Goal: Navigation & Orientation: Find specific page/section

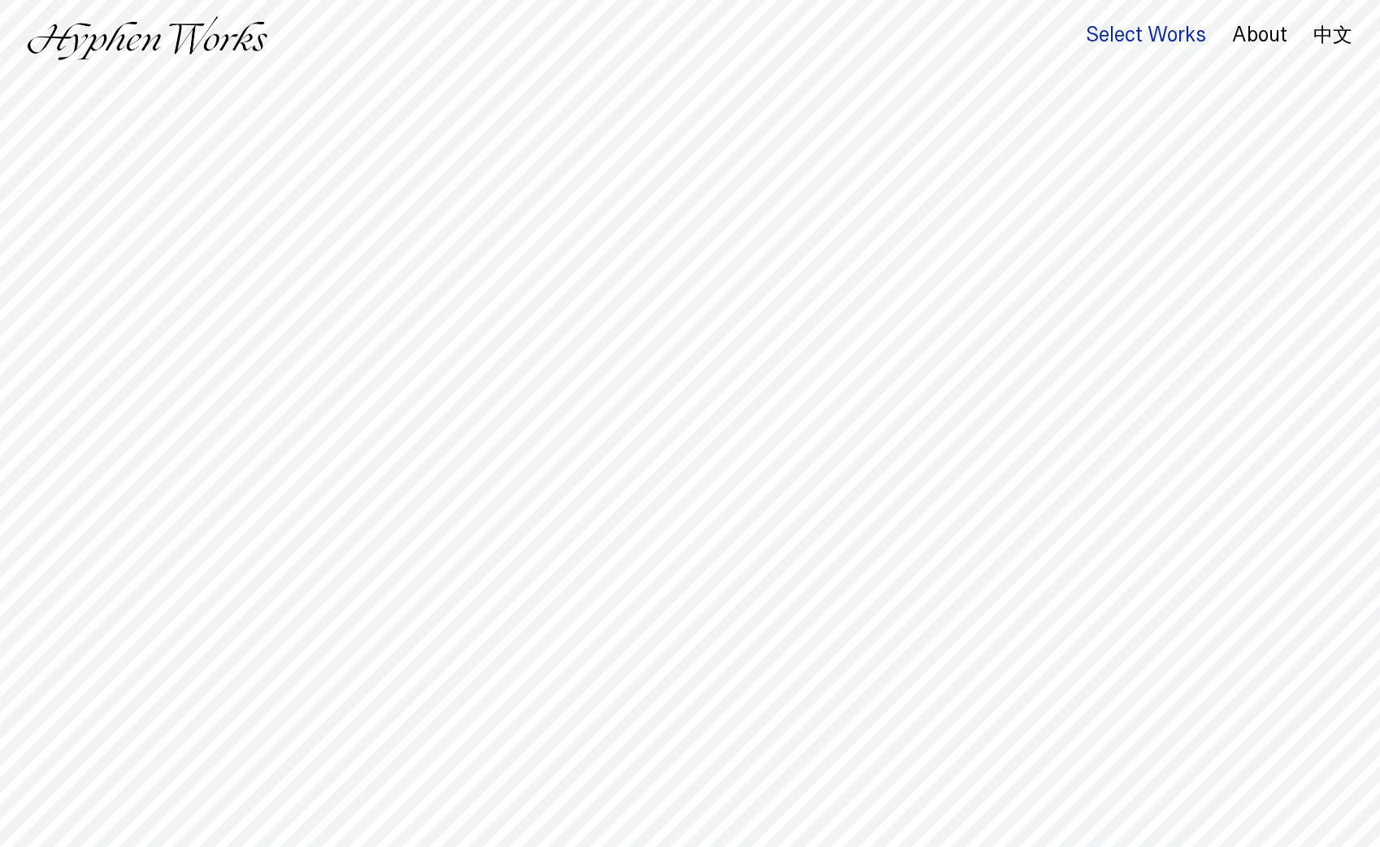
click at [1115, 31] on div "Select Works" at bounding box center [1146, 35] width 120 height 23
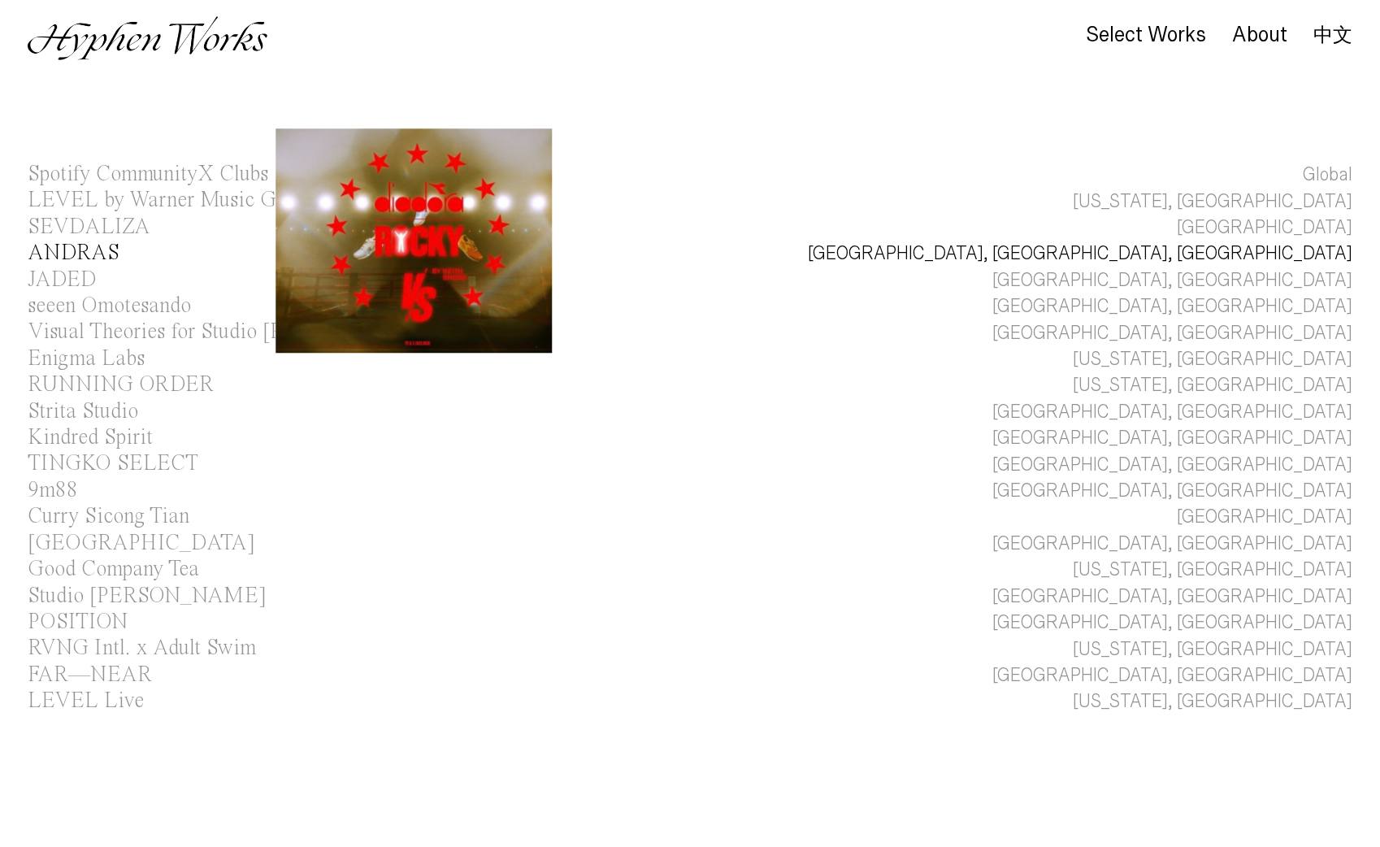
click at [88, 256] on div "ANDRAS" at bounding box center [74, 253] width 92 height 22
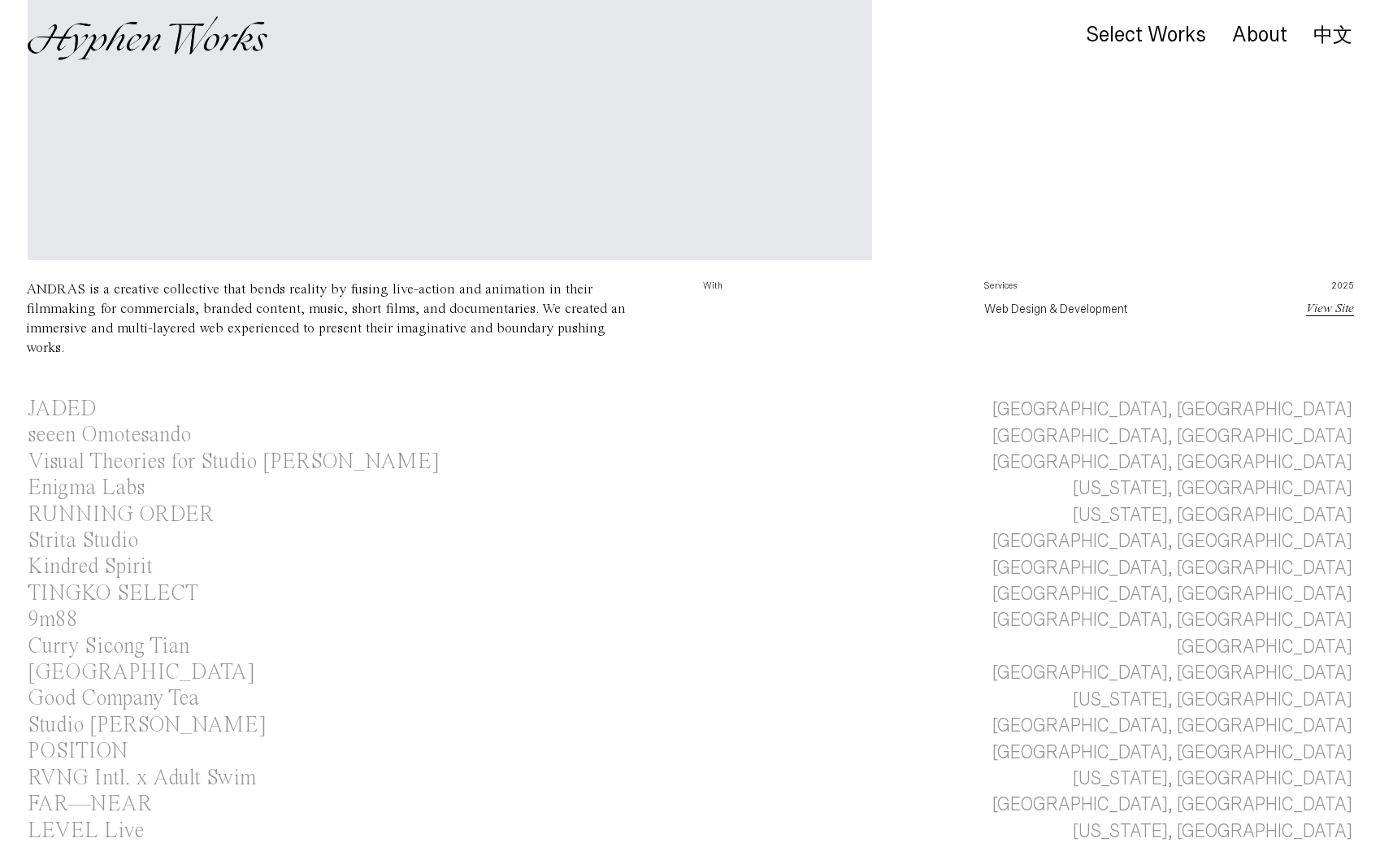
scroll to position [460, 0]
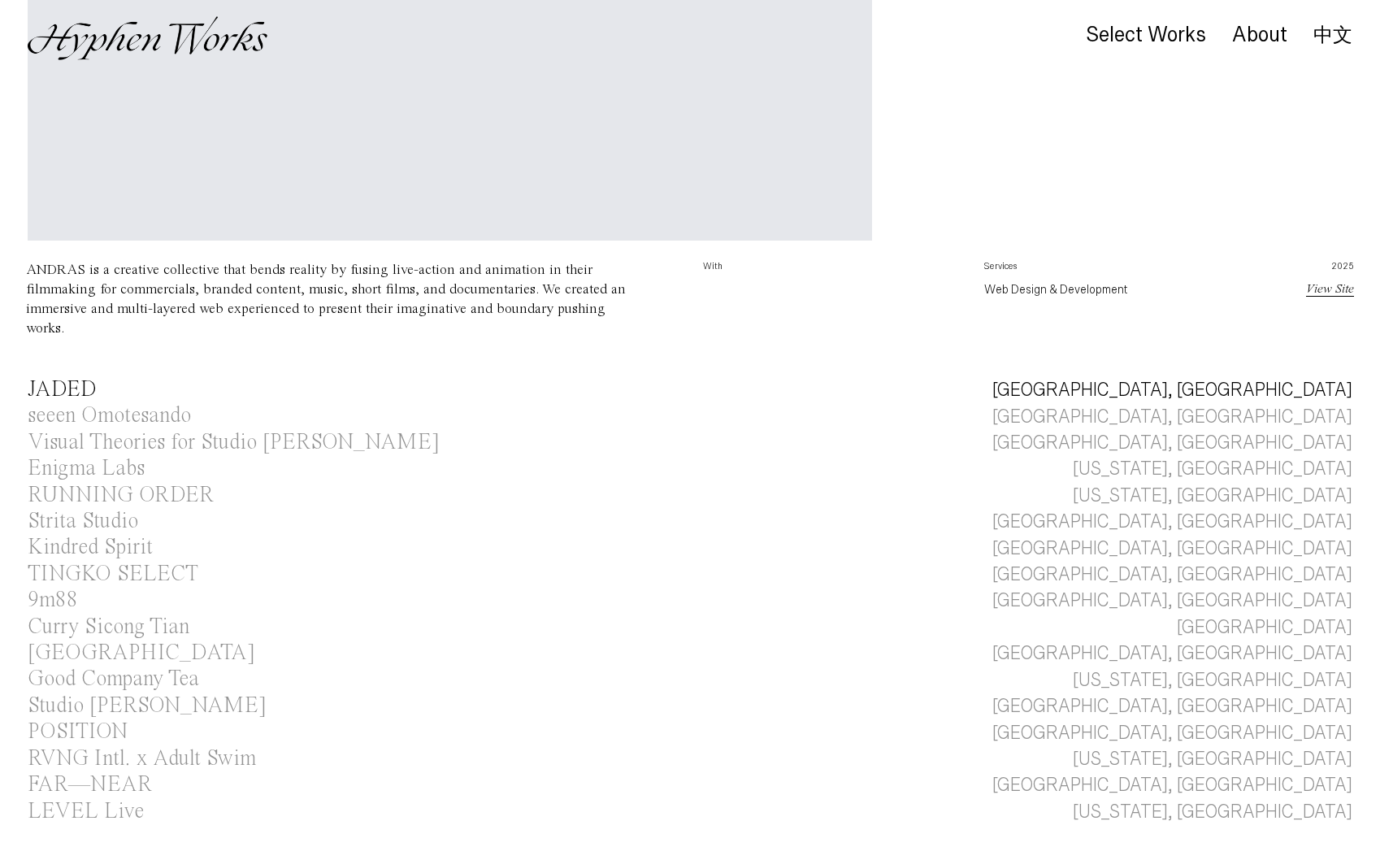
click at [74, 392] on div "JADED" at bounding box center [62, 390] width 69 height 22
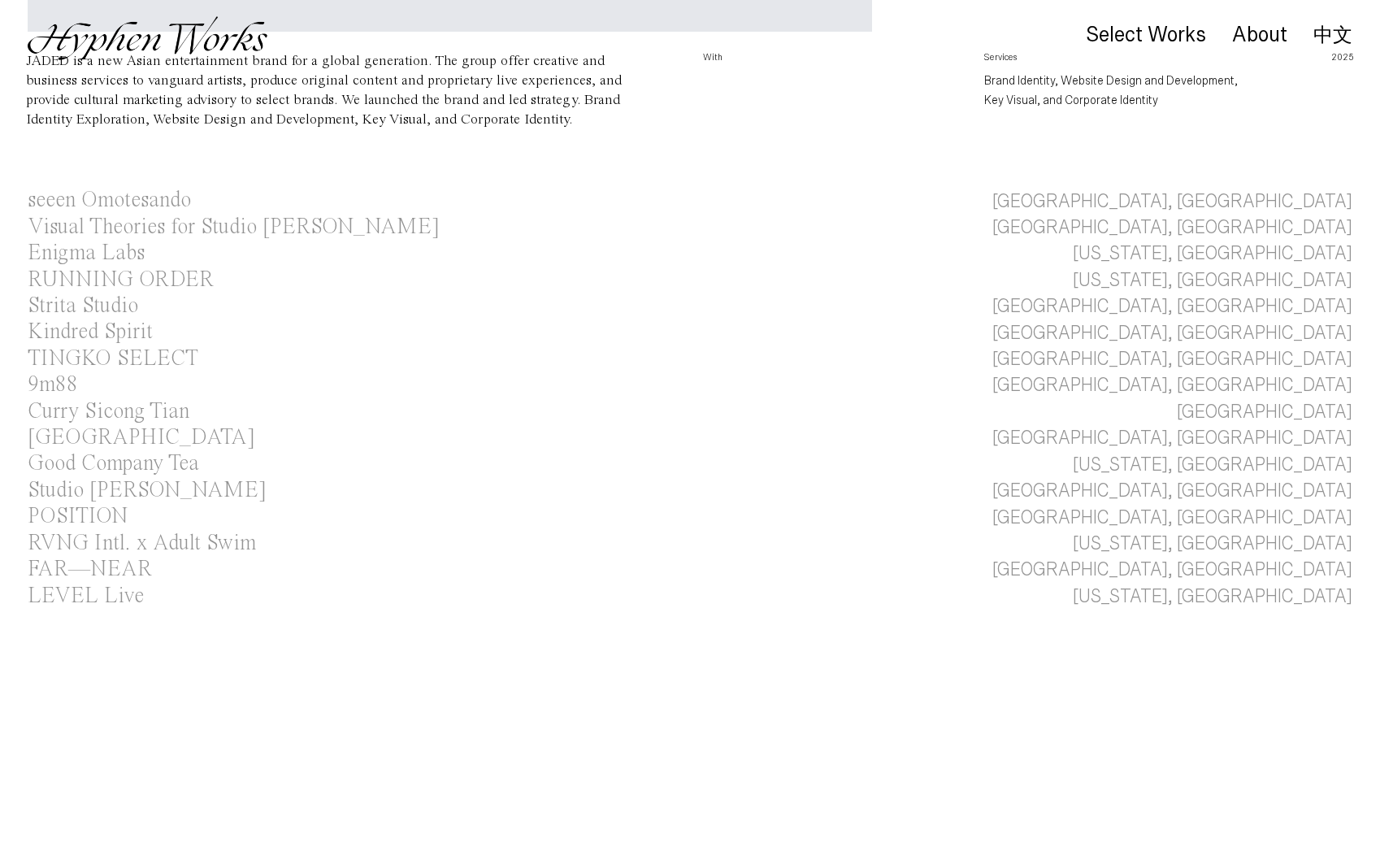
scroll to position [765, 0]
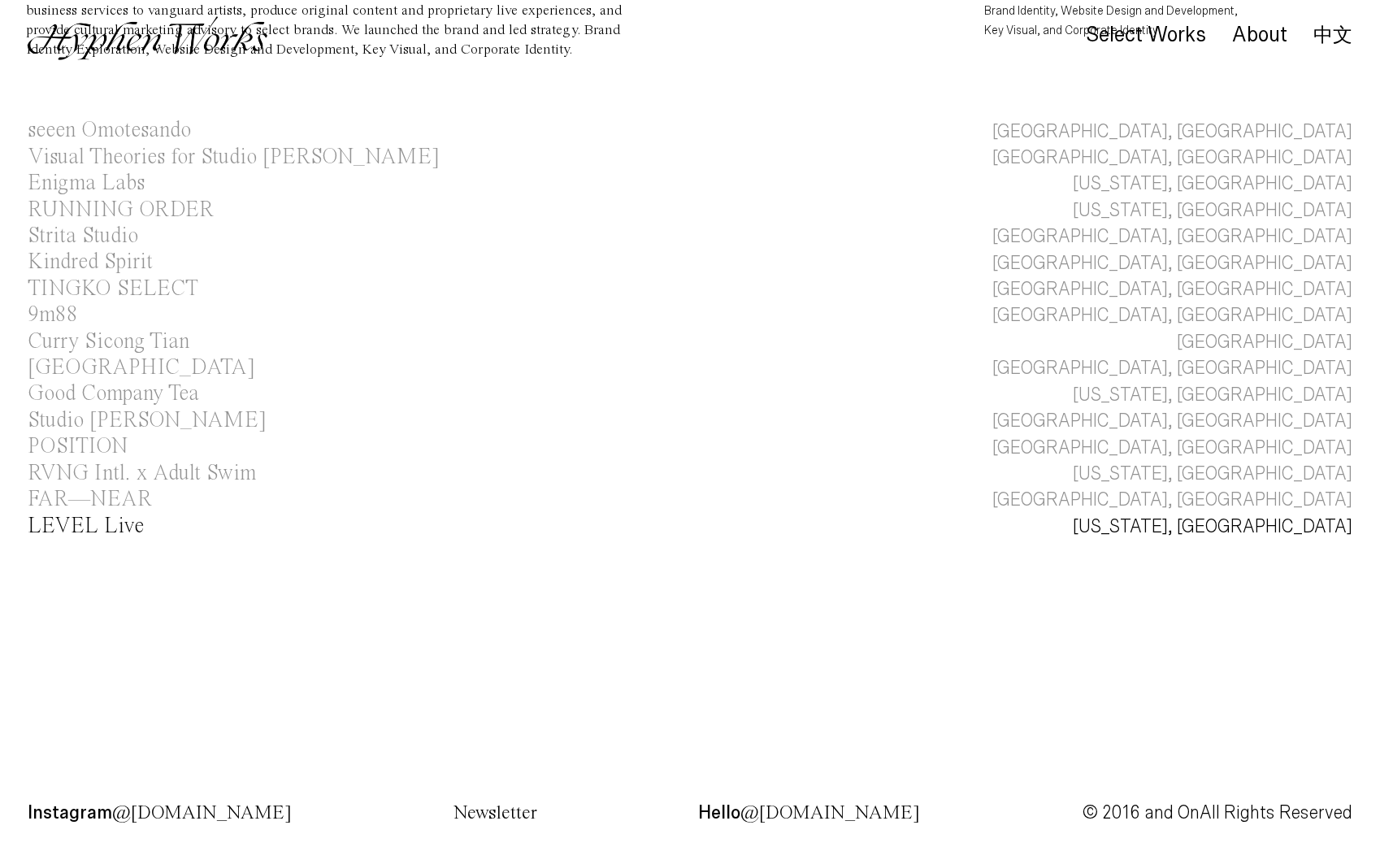
click at [73, 519] on div "LEVEL Live" at bounding box center [86, 526] width 116 height 22
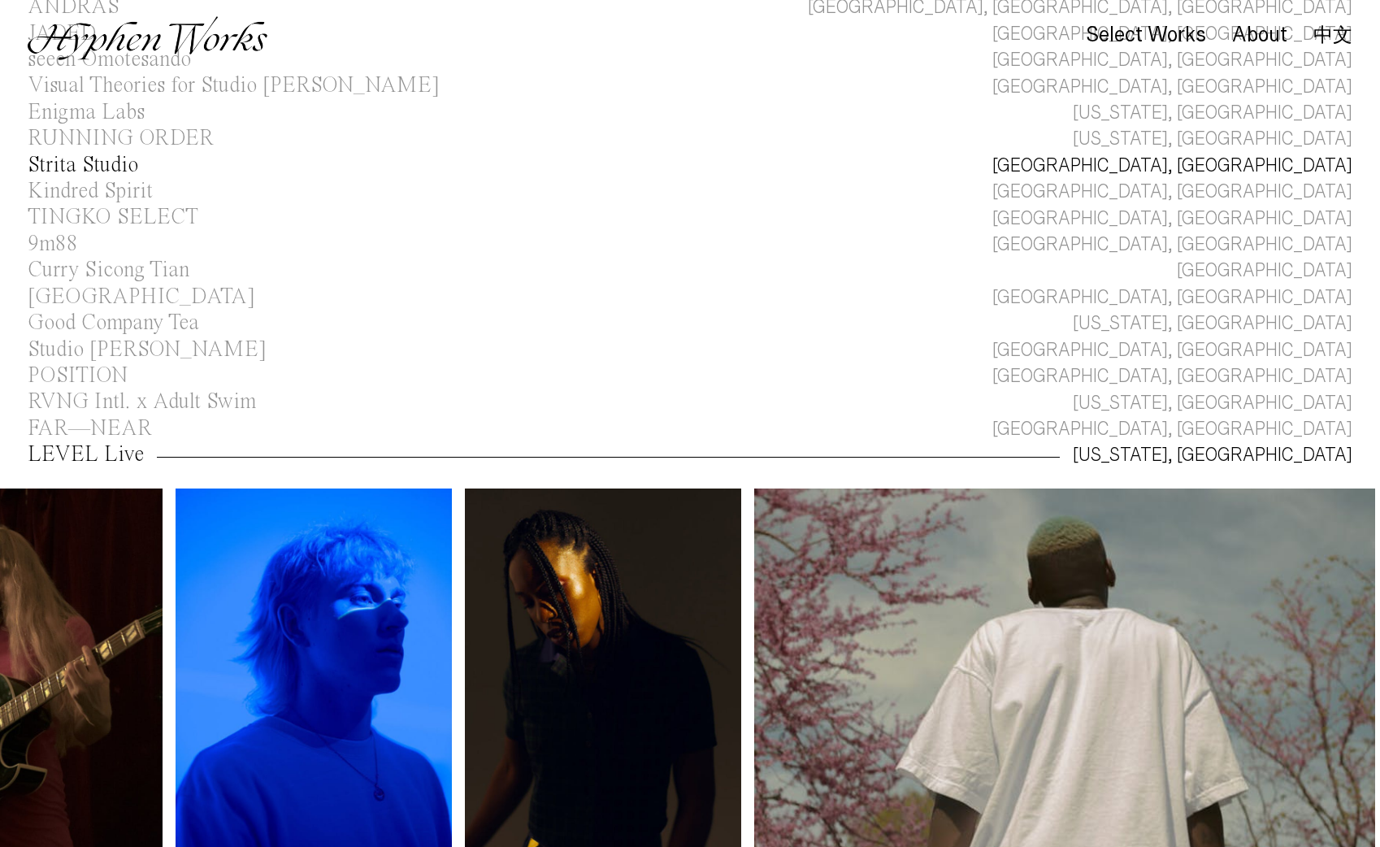
scroll to position [249, 0]
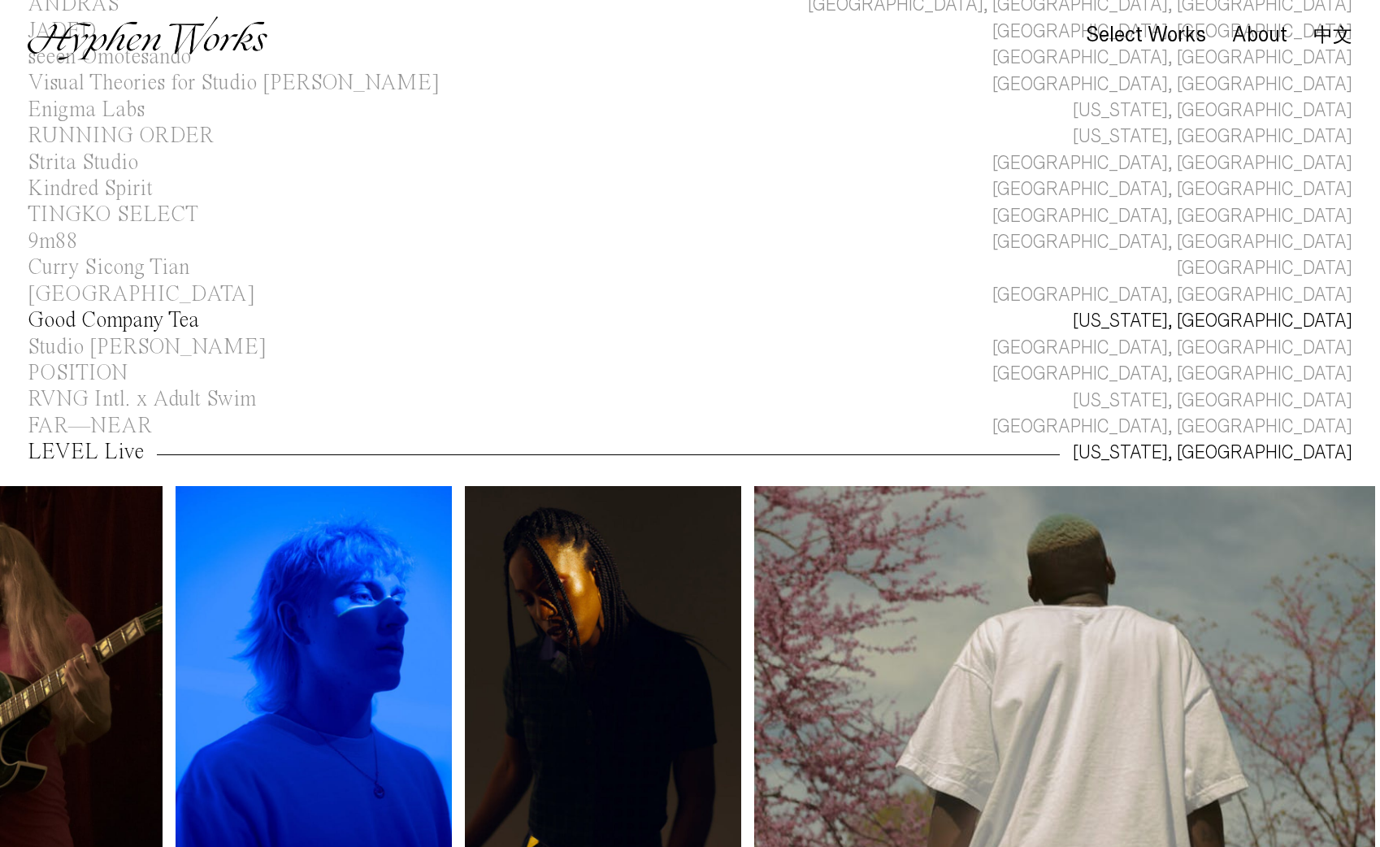
click at [139, 325] on div "Good Company Tea" at bounding box center [114, 321] width 172 height 22
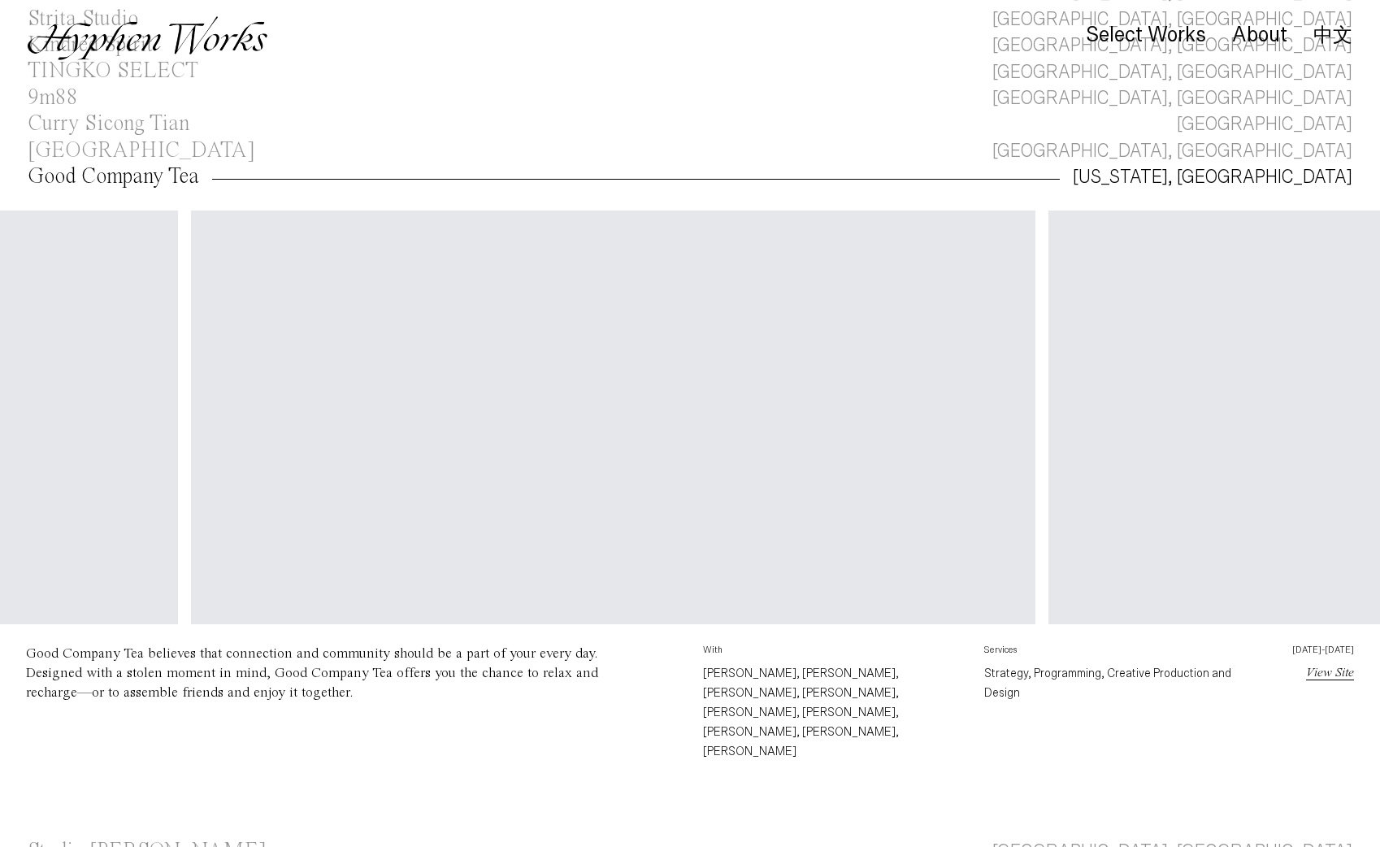
scroll to position [382, 0]
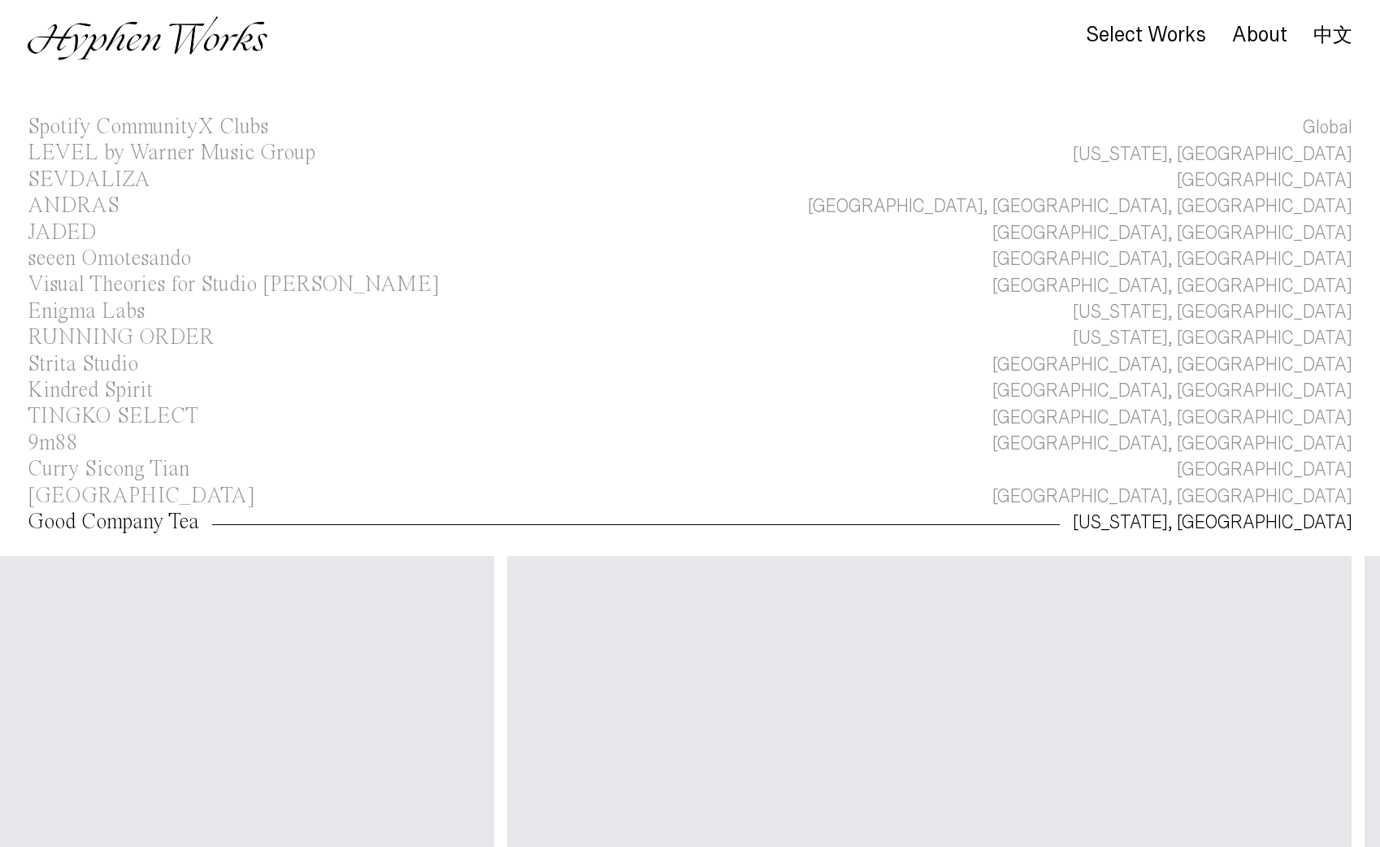
scroll to position [0, 0]
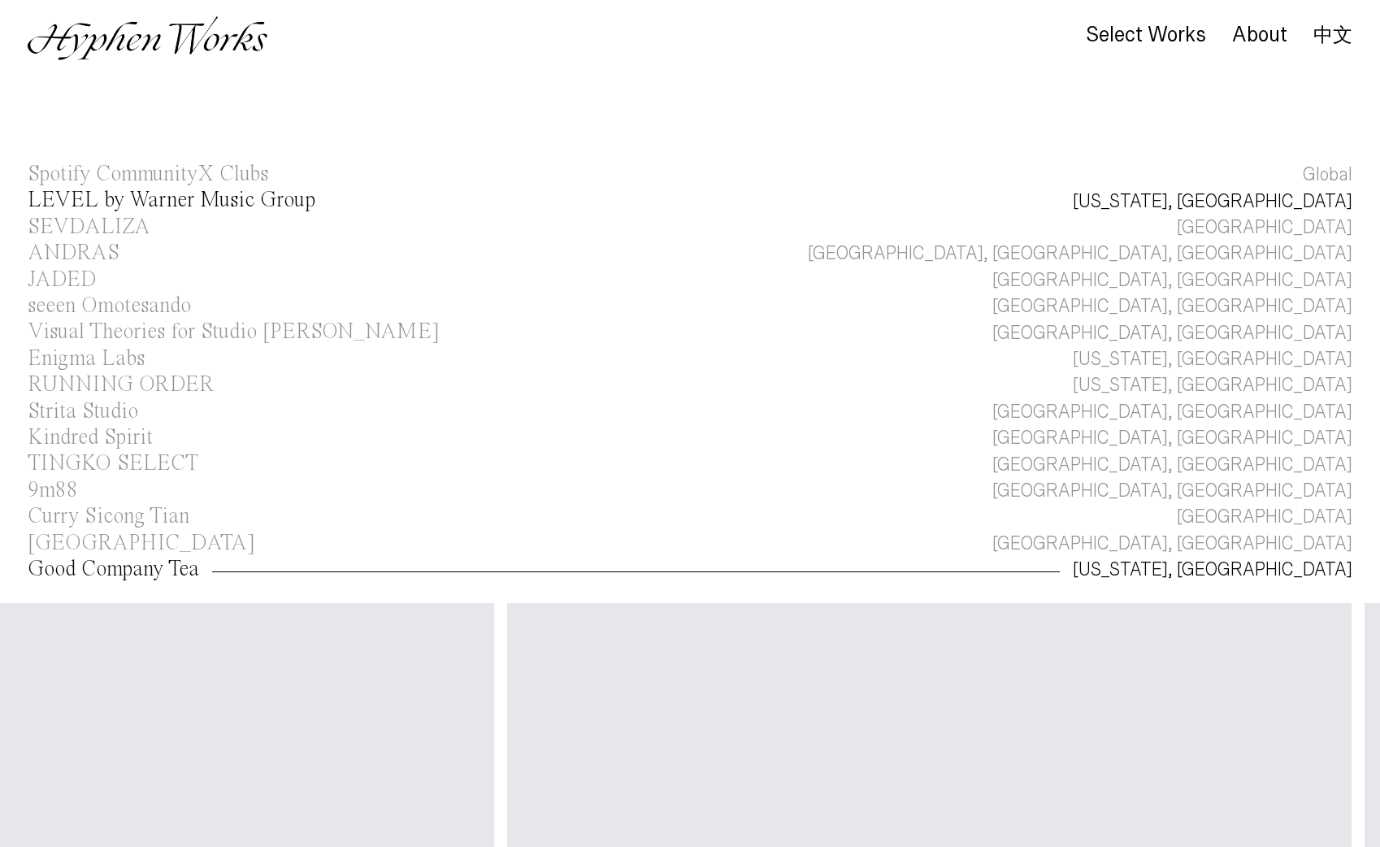
click at [144, 200] on div "LEVEL by Warner Music Group" at bounding box center [172, 200] width 288 height 22
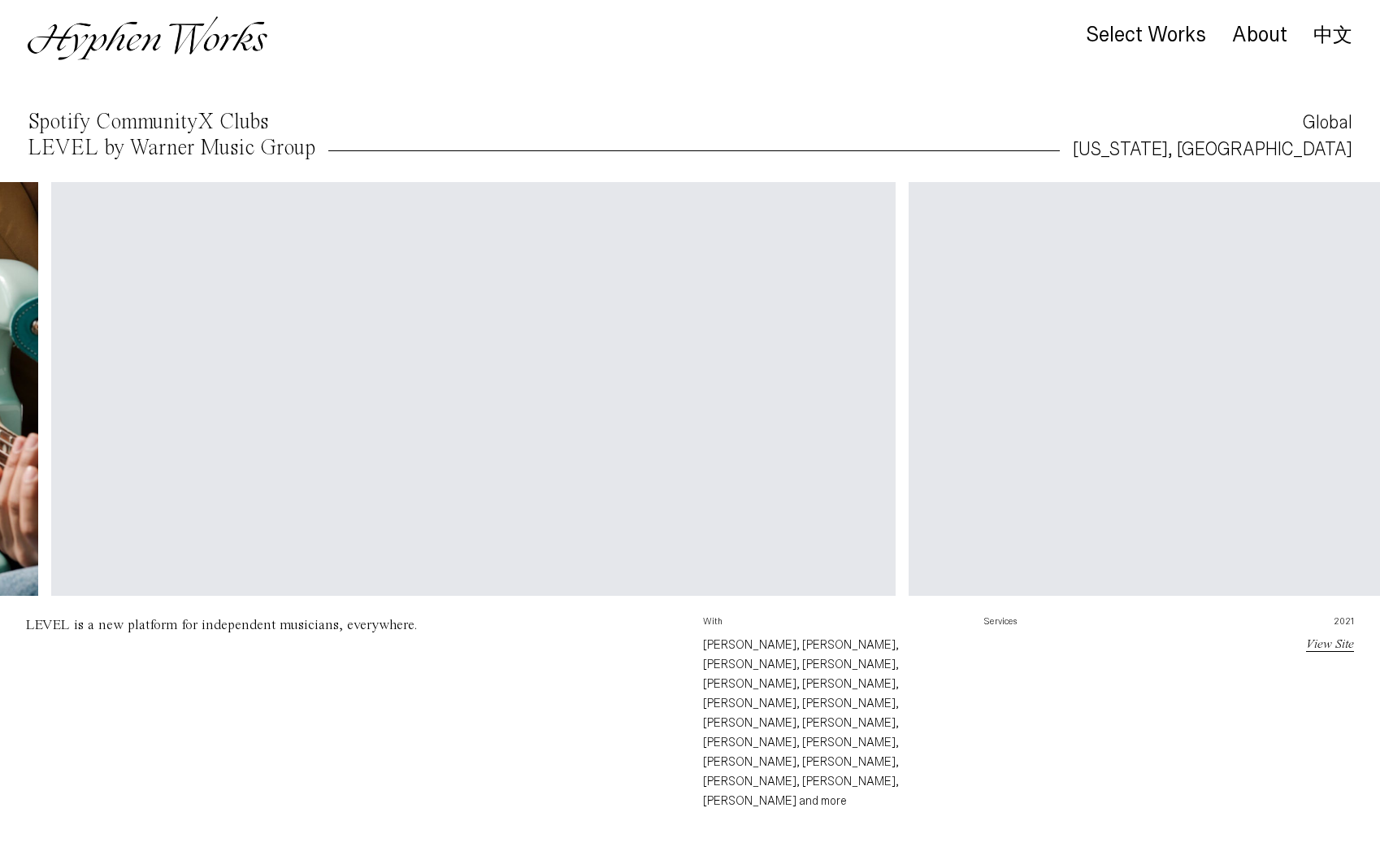
scroll to position [0, 1740]
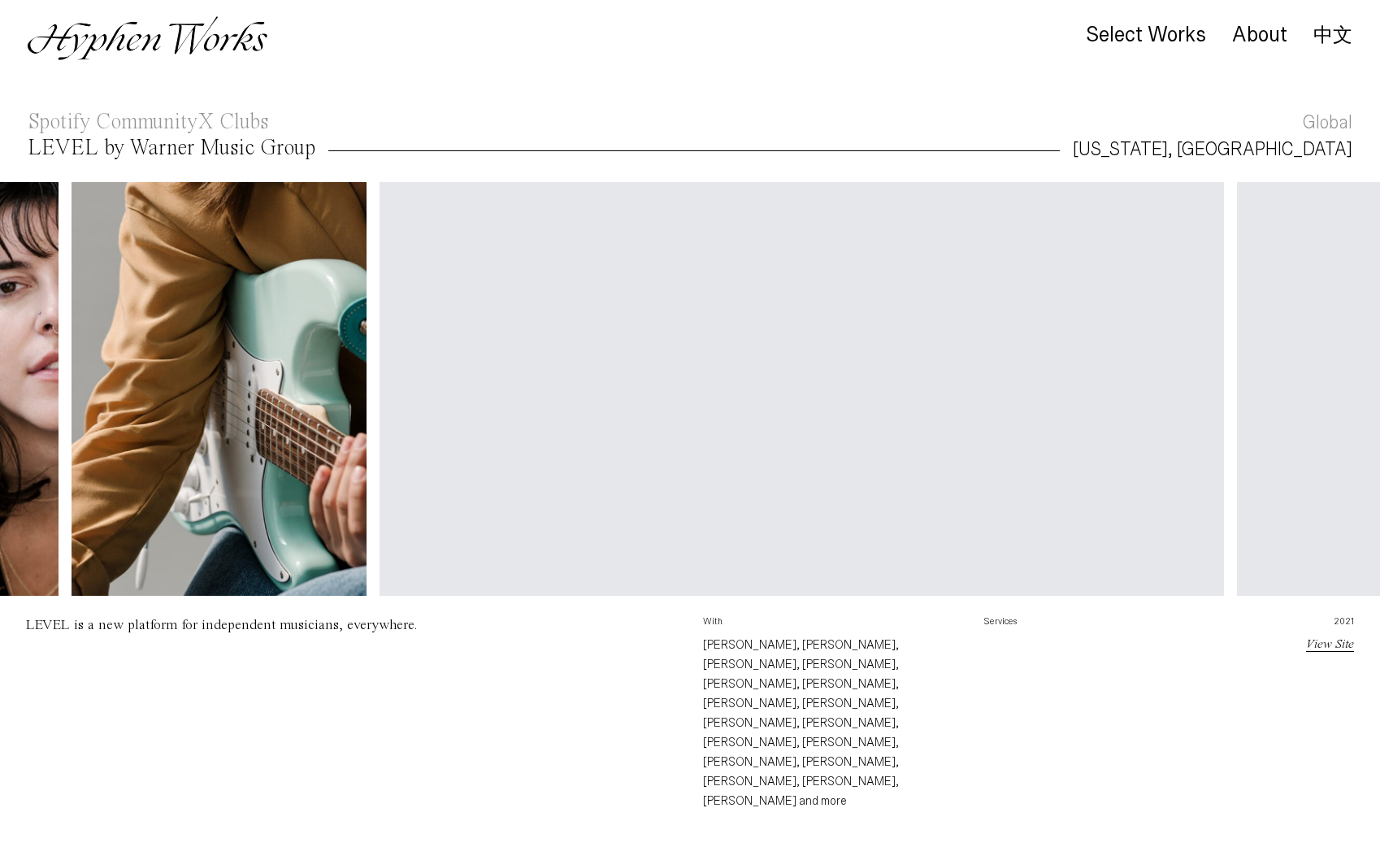
click at [351, 103] on main "Select Works About 中文 Spotify CommunityX Clubs Global LEVEL by Warner Music Gro…" at bounding box center [690, 801] width 1380 height 1706
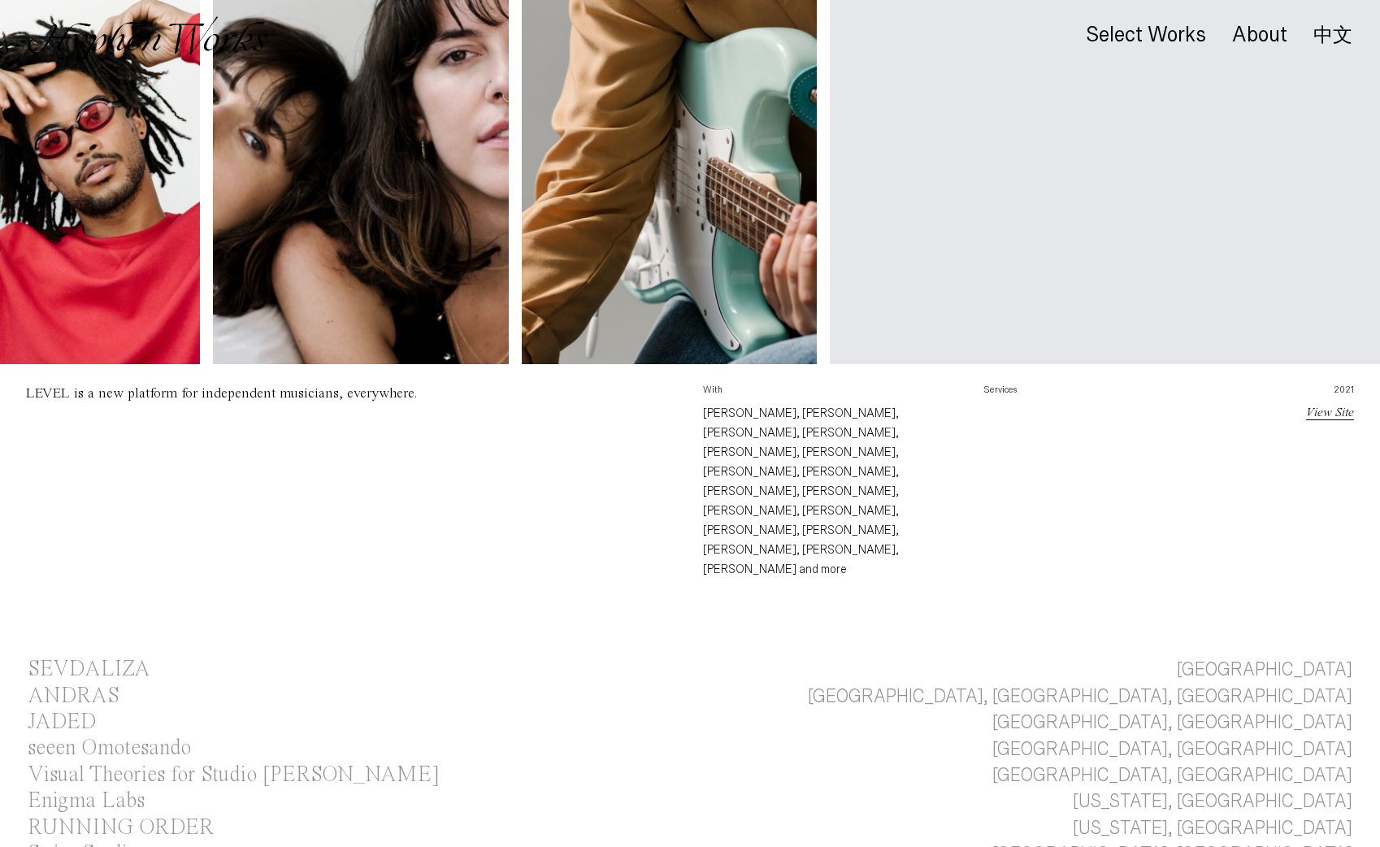
scroll to position [368, 0]
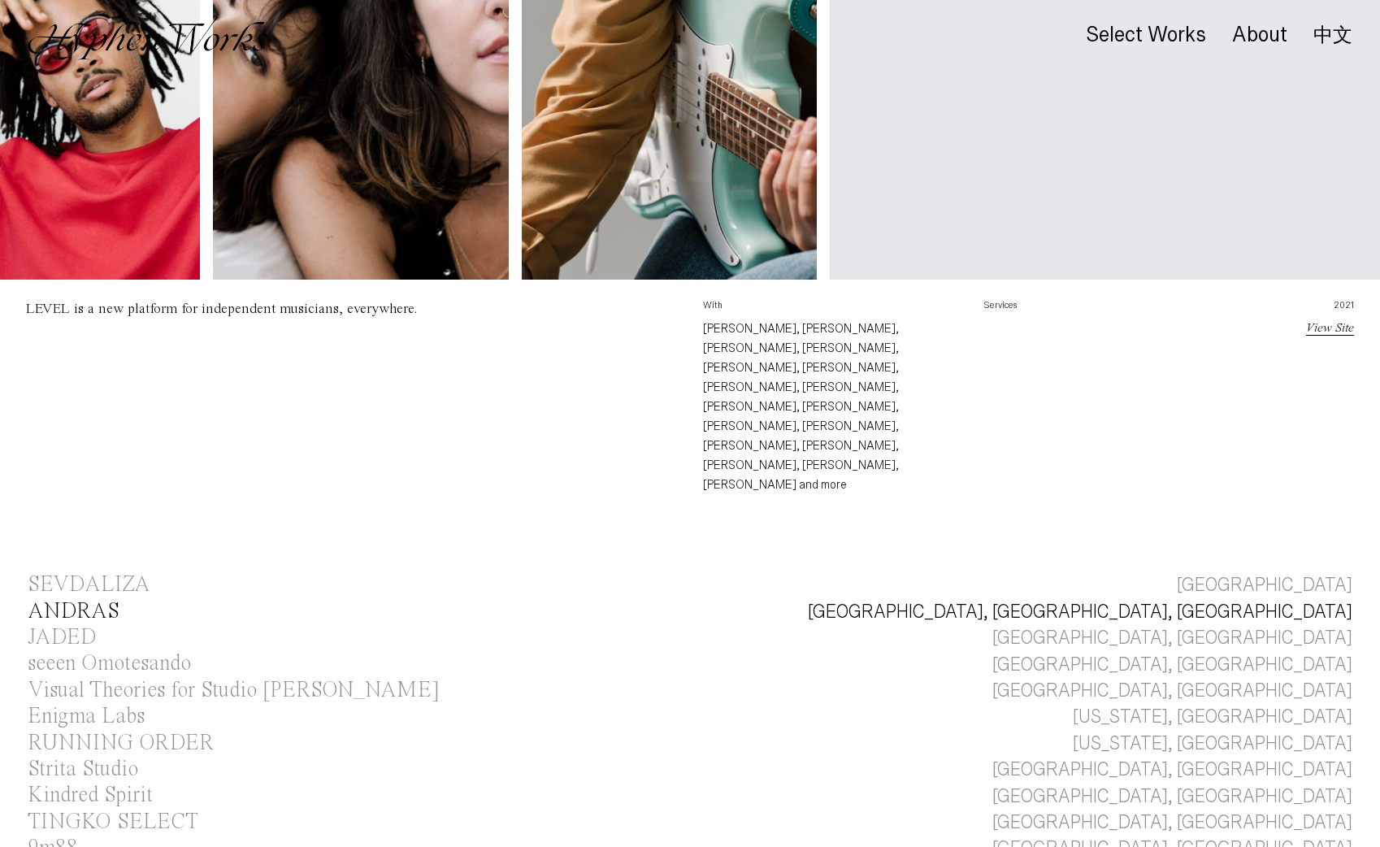
click at [63, 601] on div "ANDRAS" at bounding box center [74, 612] width 92 height 22
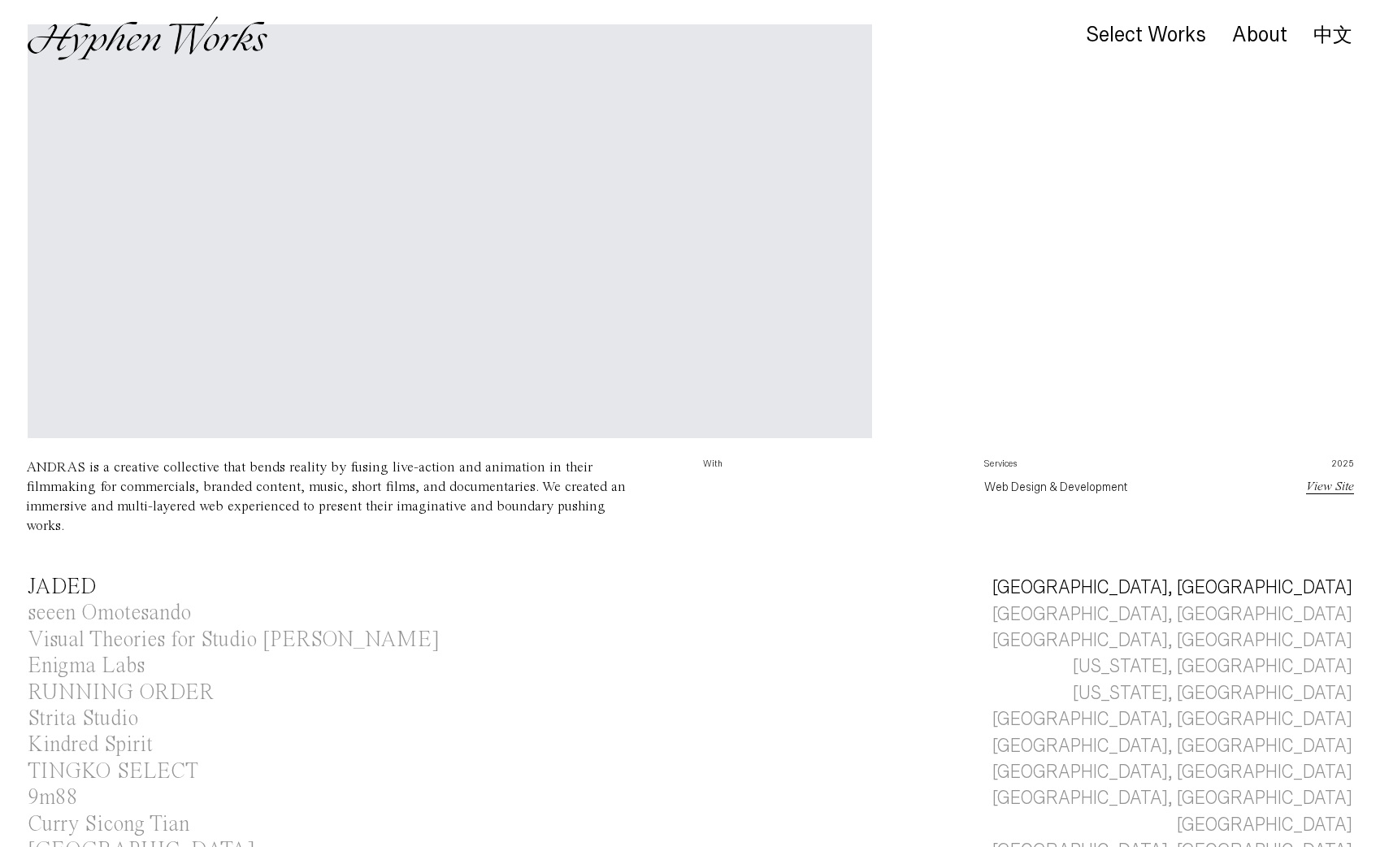
scroll to position [264, 0]
click at [59, 591] on div "JADED" at bounding box center [62, 586] width 69 height 22
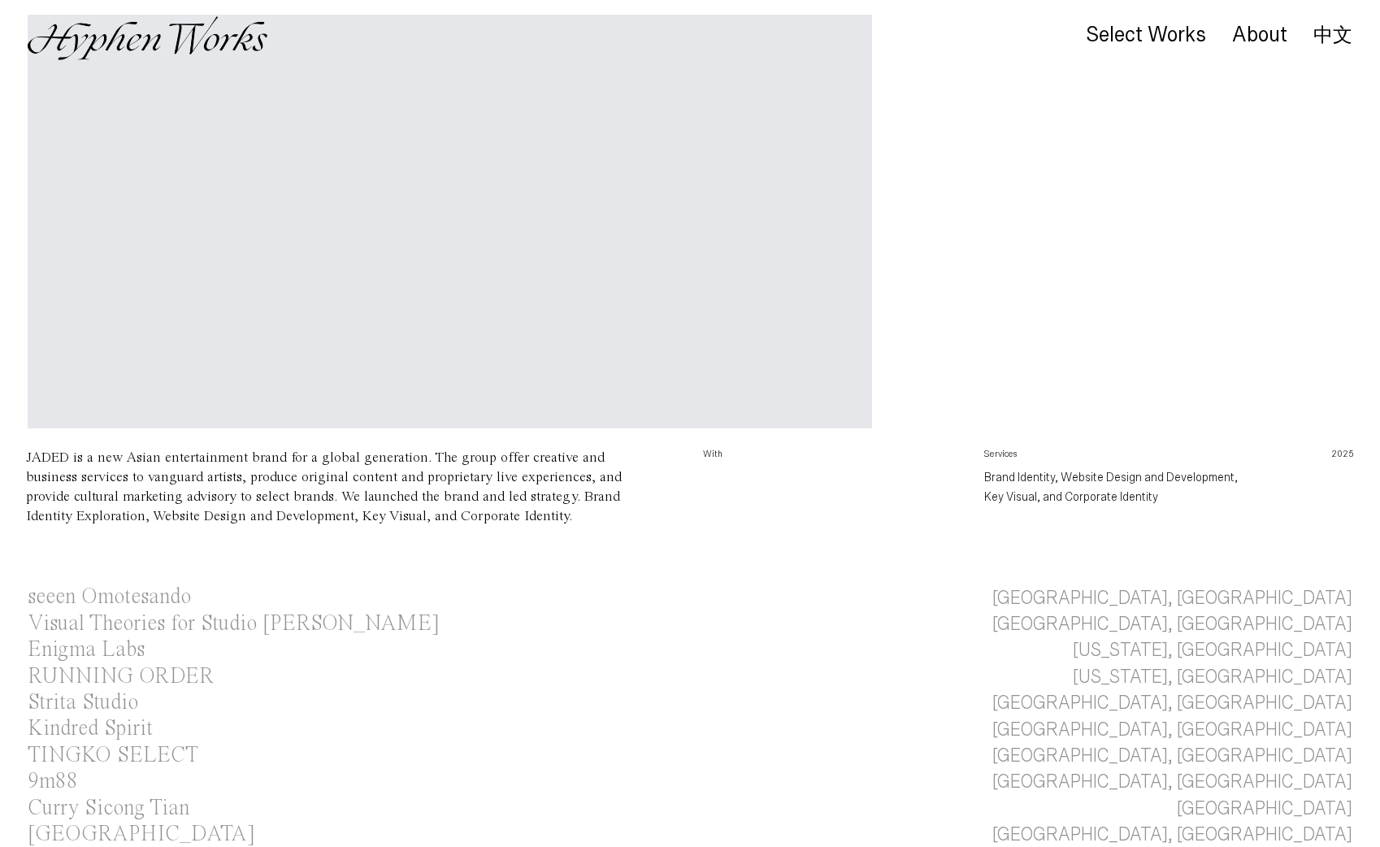
scroll to position [311, 0]
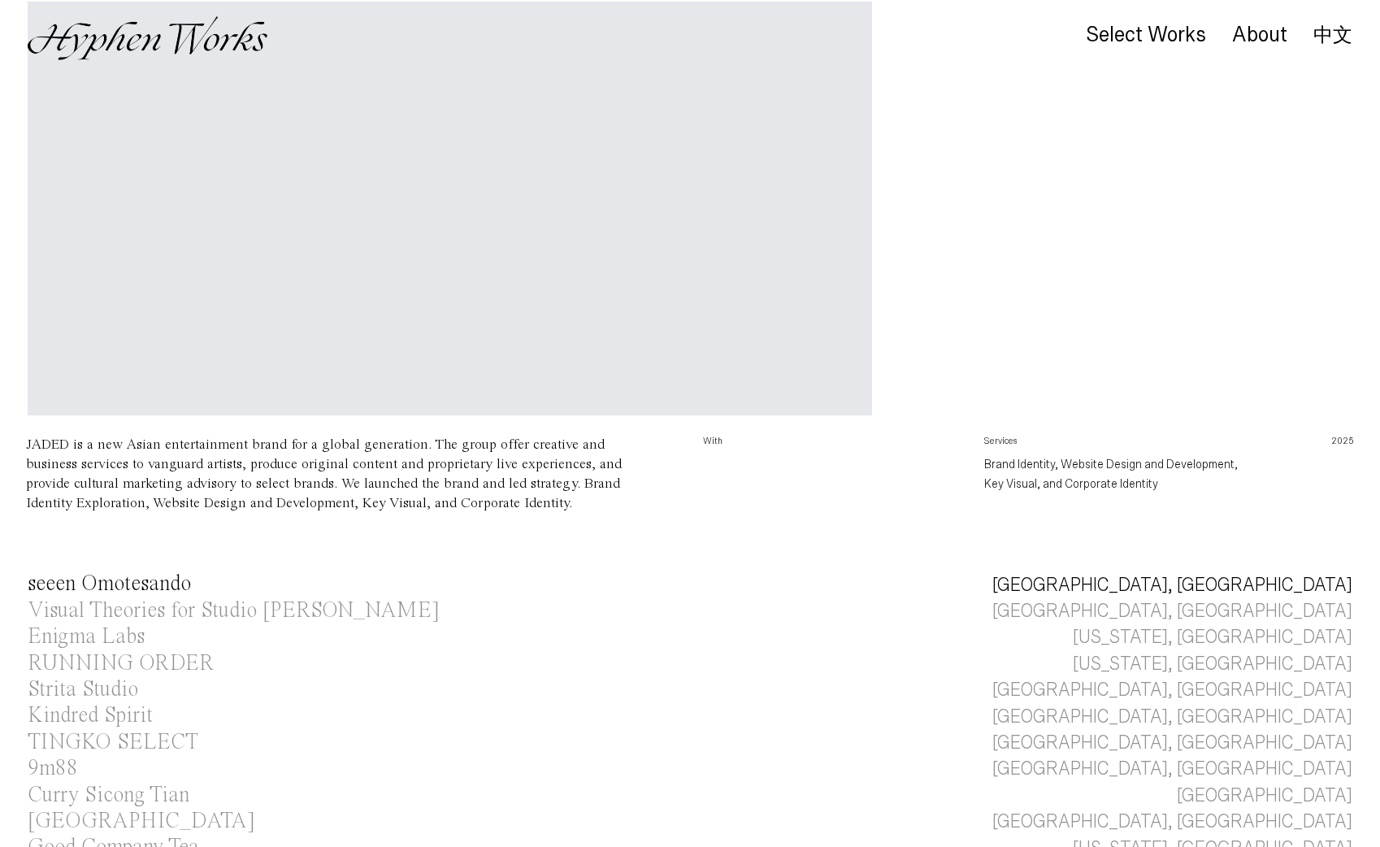
click at [67, 588] on div "seeen Omotesando" at bounding box center [109, 584] width 163 height 22
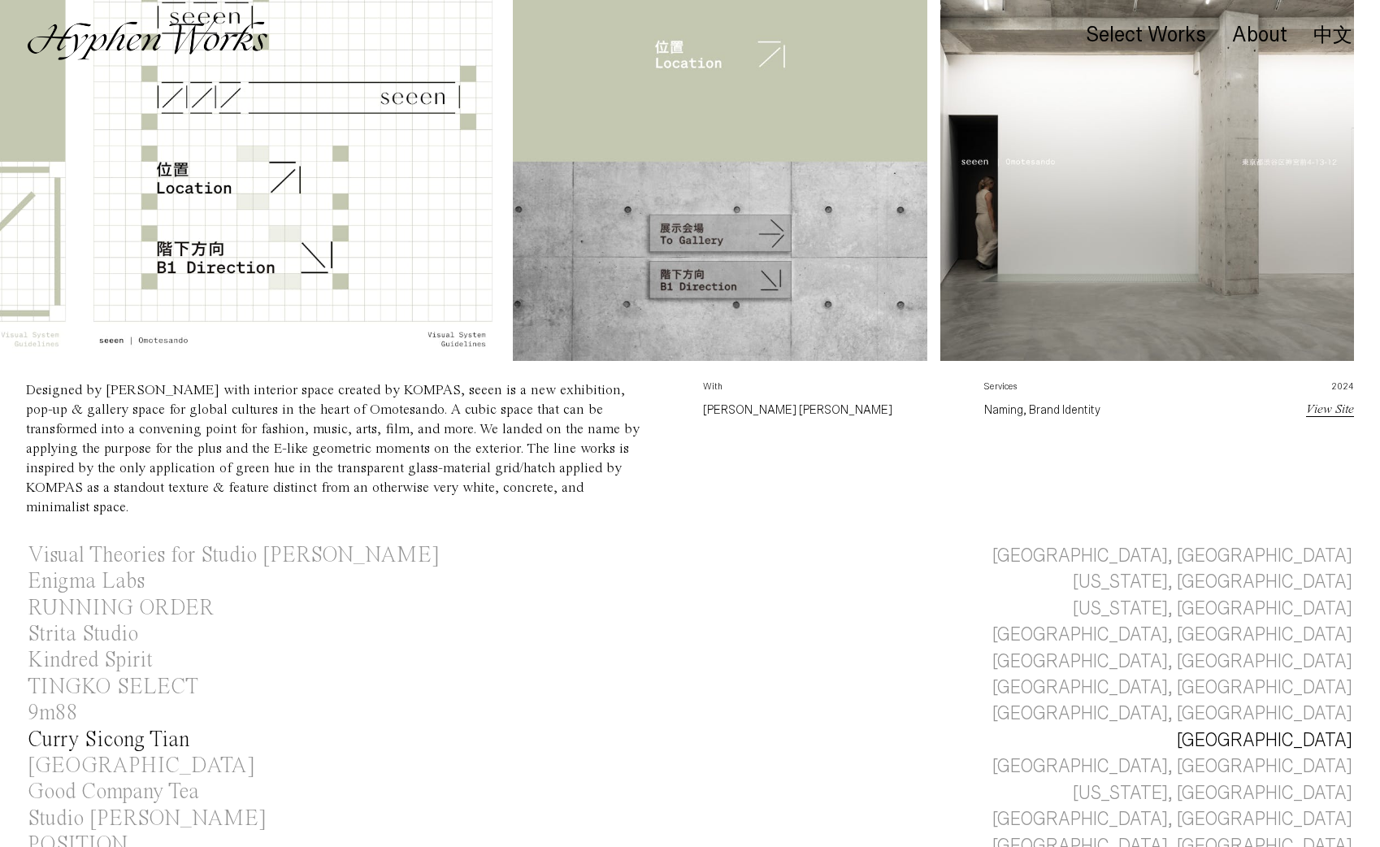
scroll to position [404, 0]
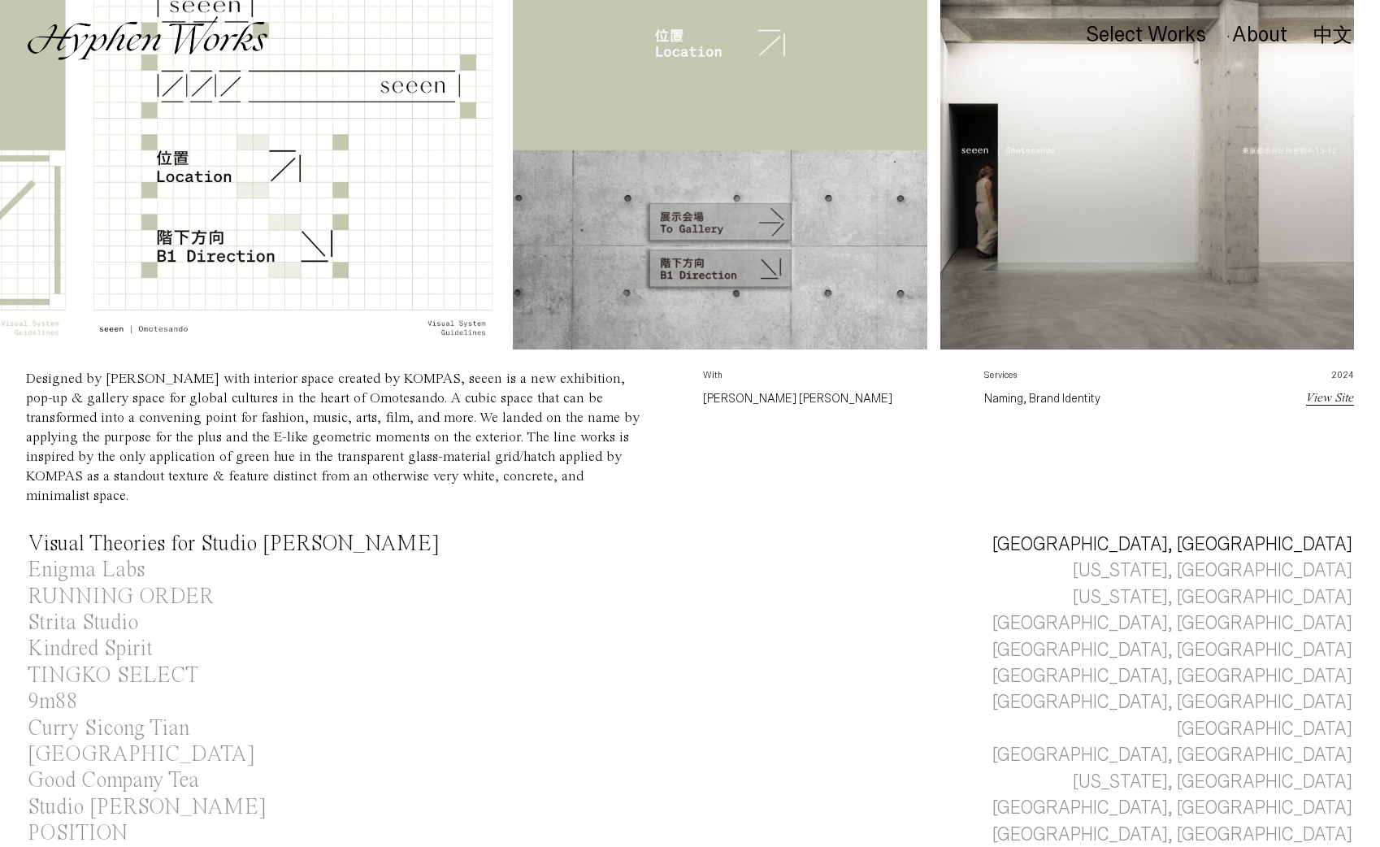
click at [206, 533] on div "Visual Theories for Studio [PERSON_NAME]" at bounding box center [234, 544] width 412 height 22
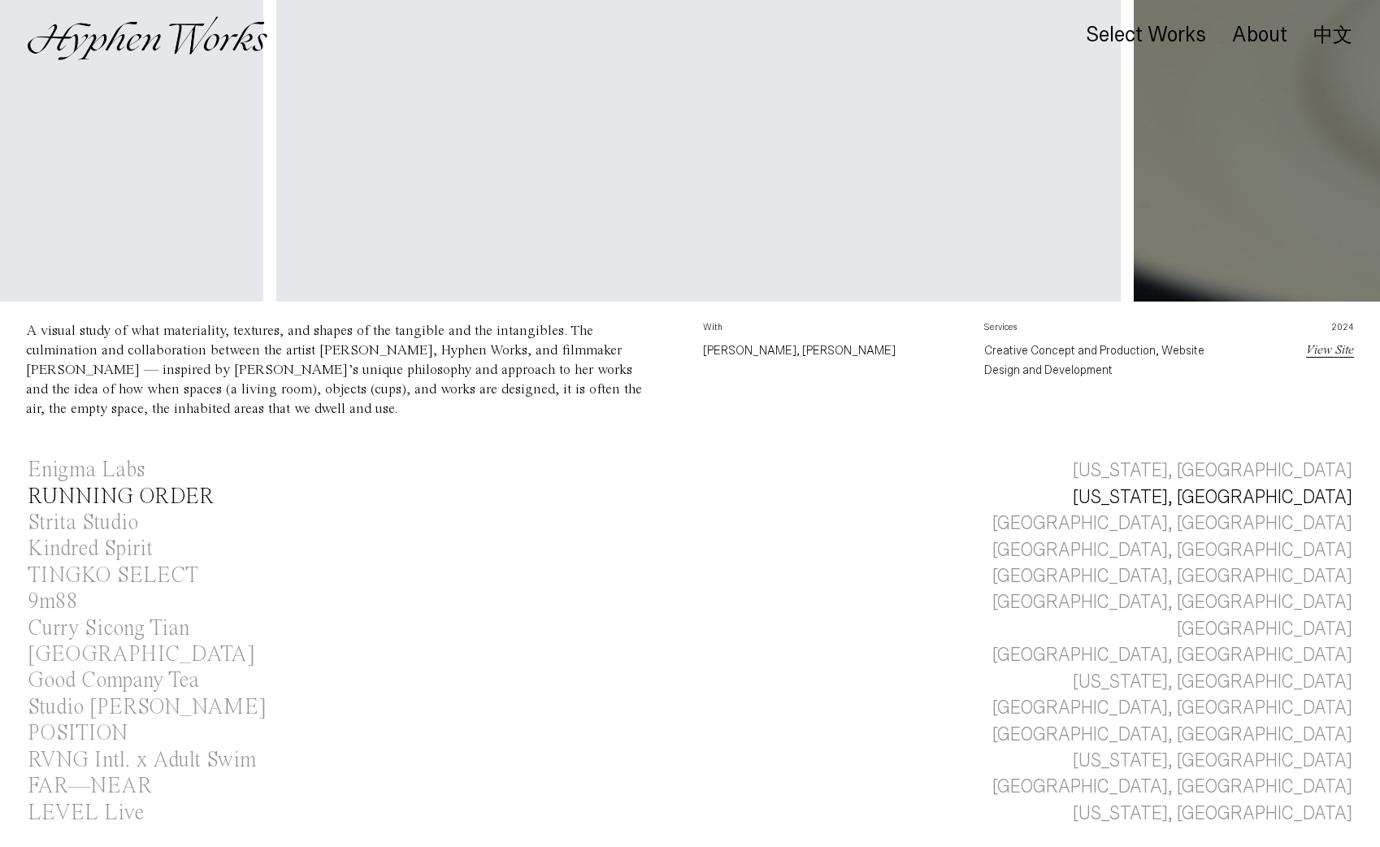
click at [132, 496] on div "RUNNING ORDER" at bounding box center [121, 497] width 186 height 22
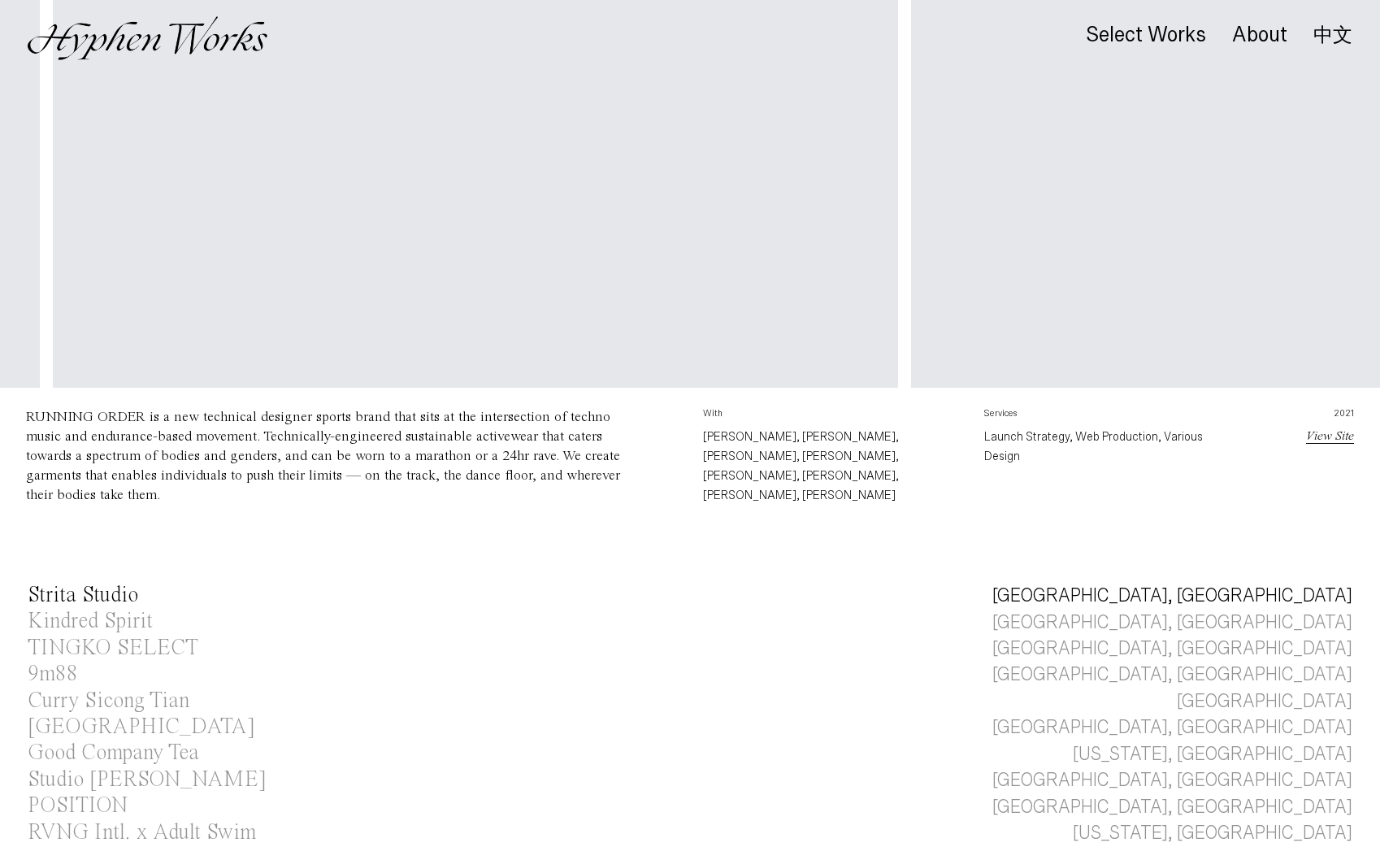
click at [111, 584] on div "Strita Studio" at bounding box center [83, 595] width 111 height 22
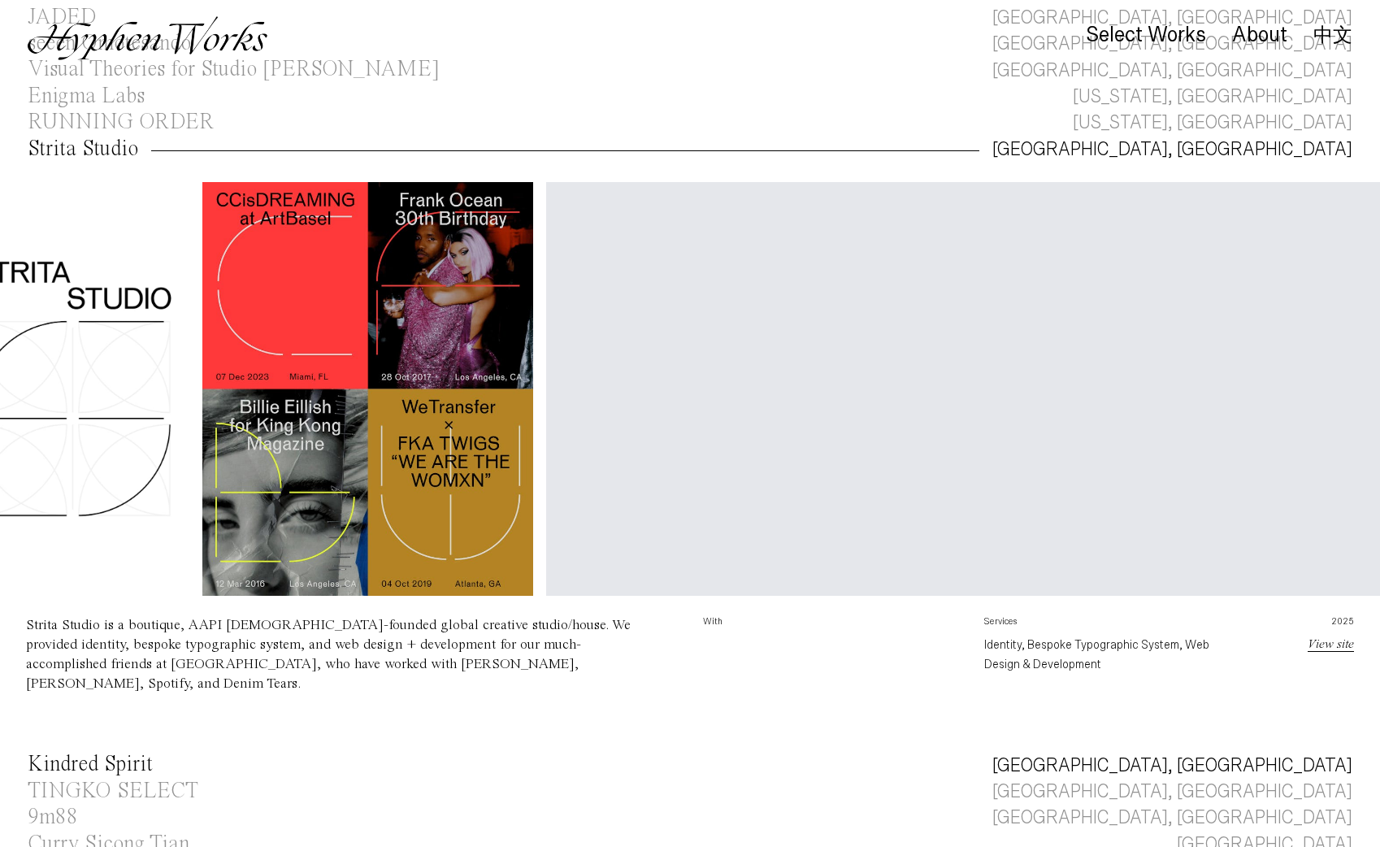
click at [96, 763] on div "Kindred Spirit" at bounding box center [90, 765] width 125 height 22
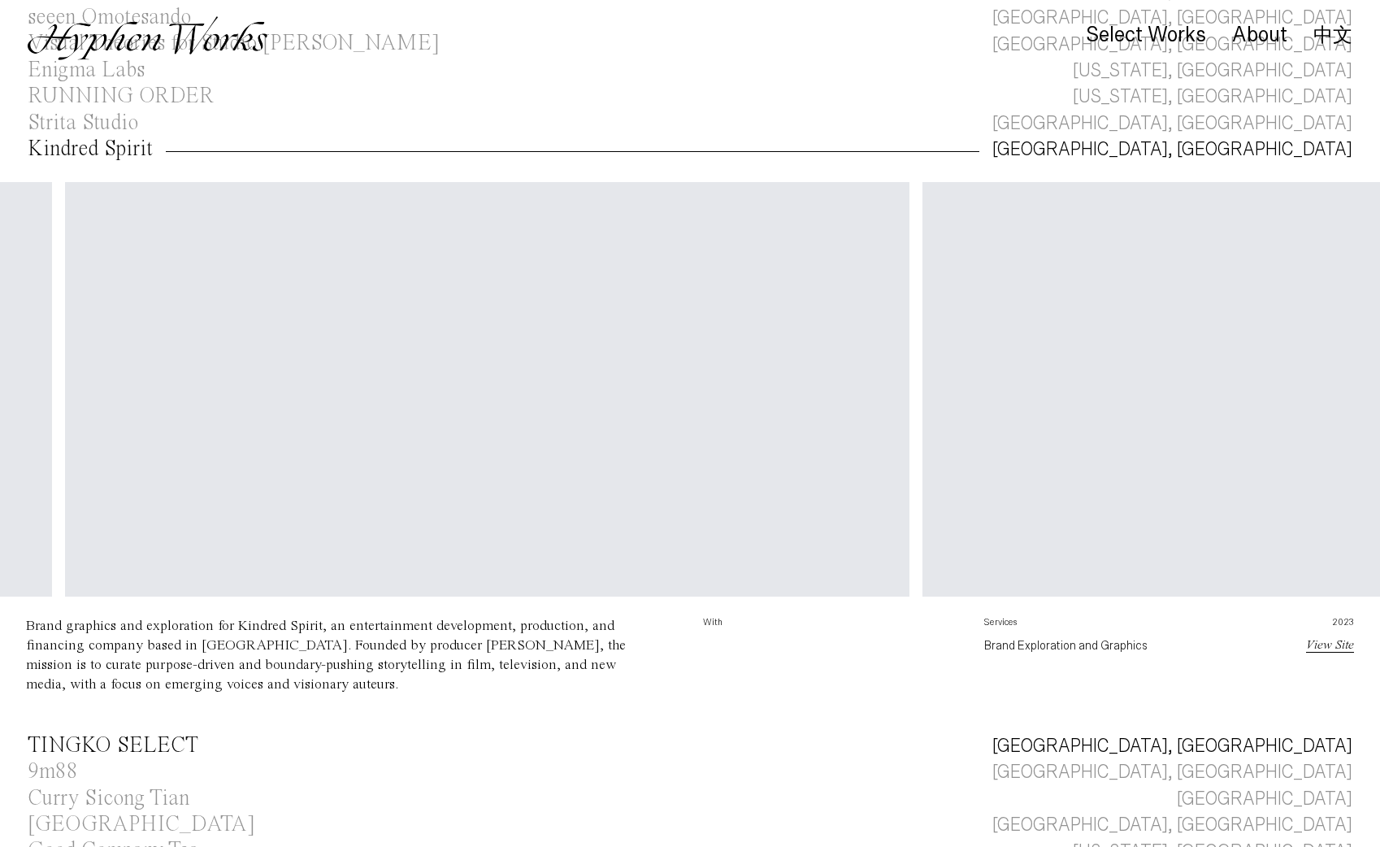
click at [151, 751] on div "TINGKO SELECT" at bounding box center [113, 746] width 171 height 22
